Goal: Navigation & Orientation: Understand site structure

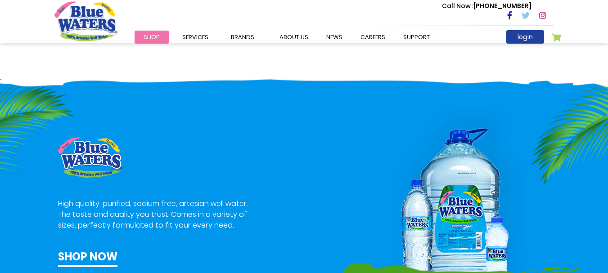
scroll to position [450, 0]
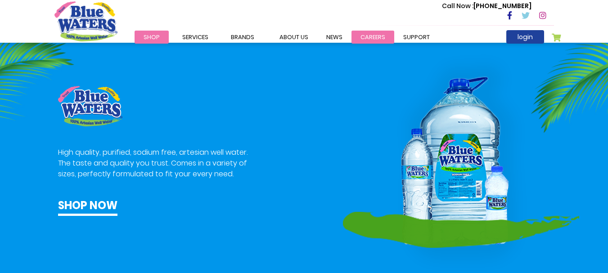
click at [366, 34] on link "careers" at bounding box center [373, 37] width 43 height 13
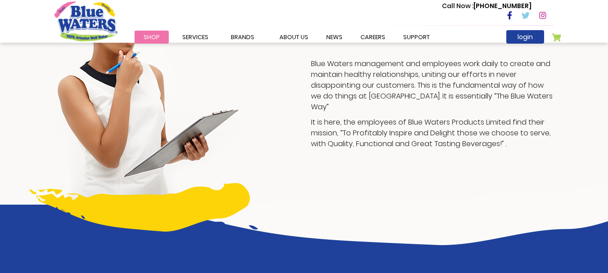
scroll to position [208, 0]
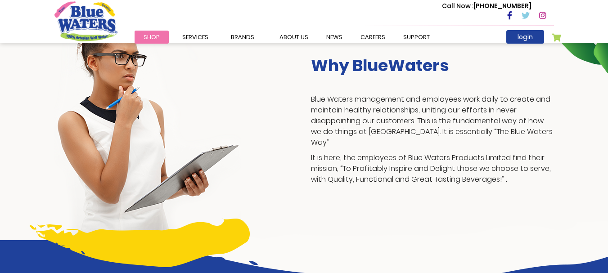
click at [155, 36] on span "Shop" at bounding box center [152, 37] width 16 height 9
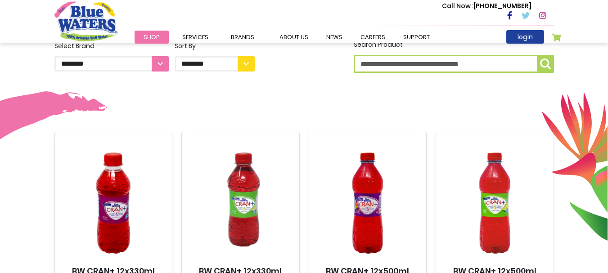
scroll to position [225, 0]
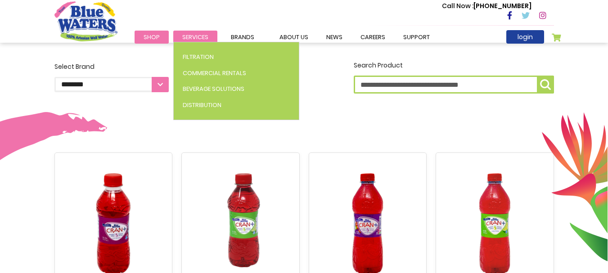
click at [198, 38] on span "Services" at bounding box center [195, 37] width 26 height 9
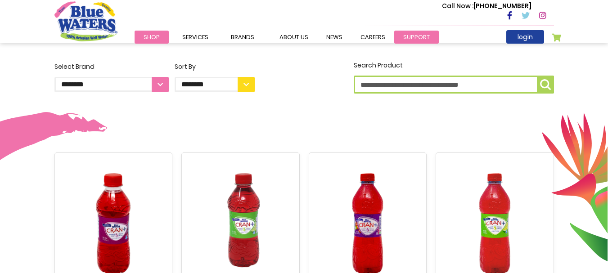
click at [406, 36] on link "support" at bounding box center [416, 37] width 45 height 13
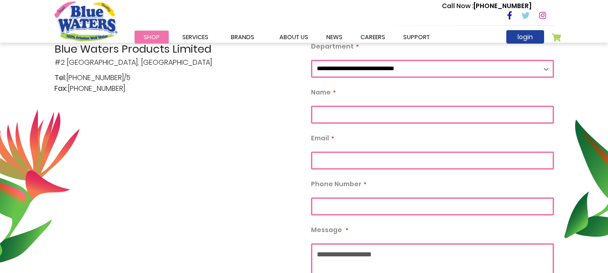
scroll to position [235, 0]
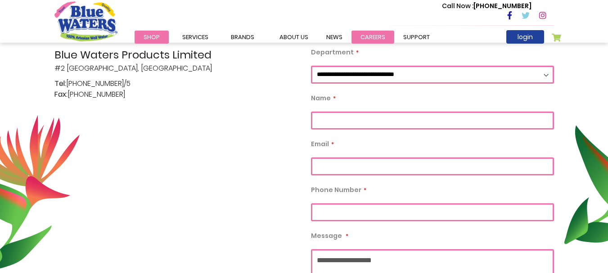
click at [371, 36] on link "careers" at bounding box center [373, 37] width 43 height 13
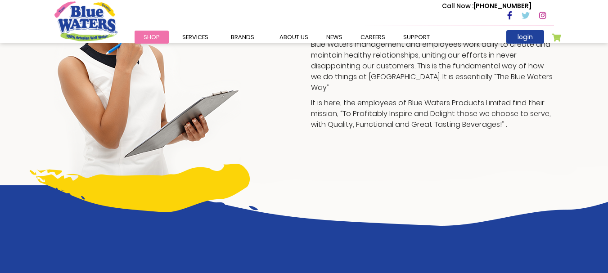
scroll to position [208, 0]
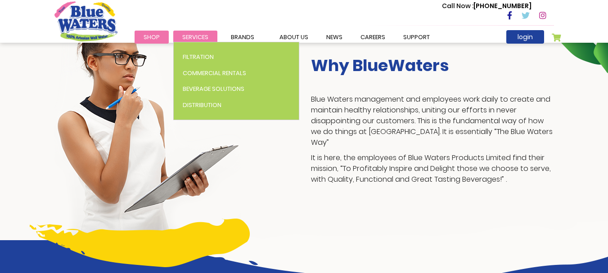
click at [183, 37] on span "Services" at bounding box center [195, 37] width 26 height 9
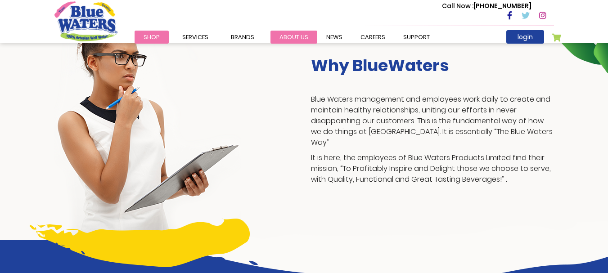
click at [281, 37] on link "about us" at bounding box center [294, 37] width 47 height 13
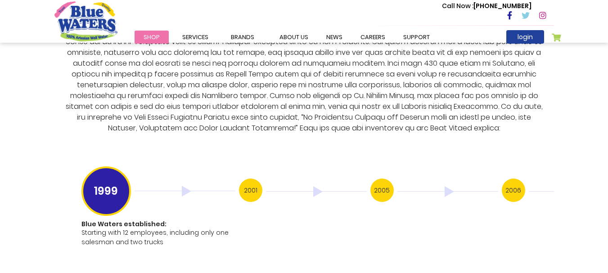
scroll to position [1846, 0]
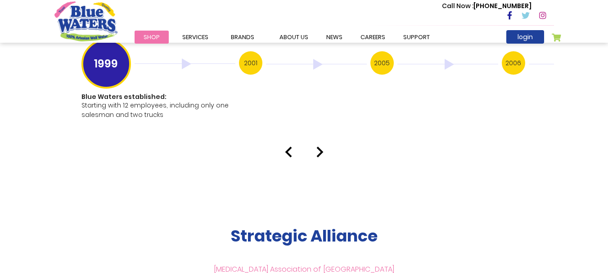
click at [384, 54] on h3 "2005" at bounding box center [382, 62] width 23 height 23
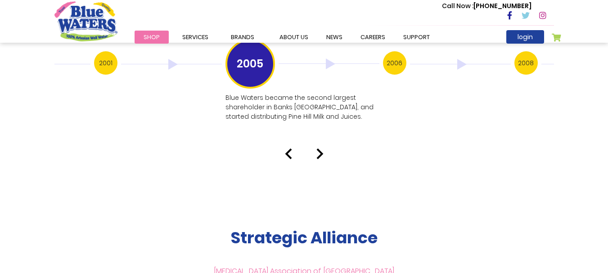
scroll to position [1801, 0]
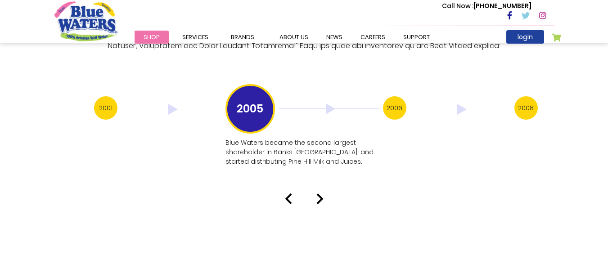
click at [389, 96] on h3 "2006" at bounding box center [394, 107] width 23 height 23
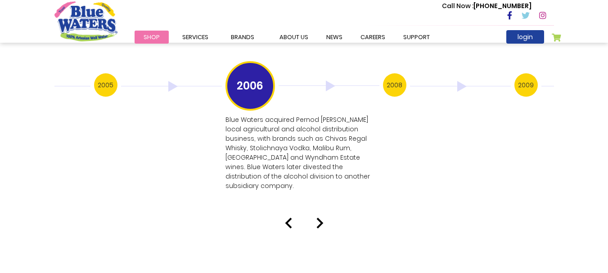
scroll to position [1846, 0]
